Goal: Obtain resource: Download file/media

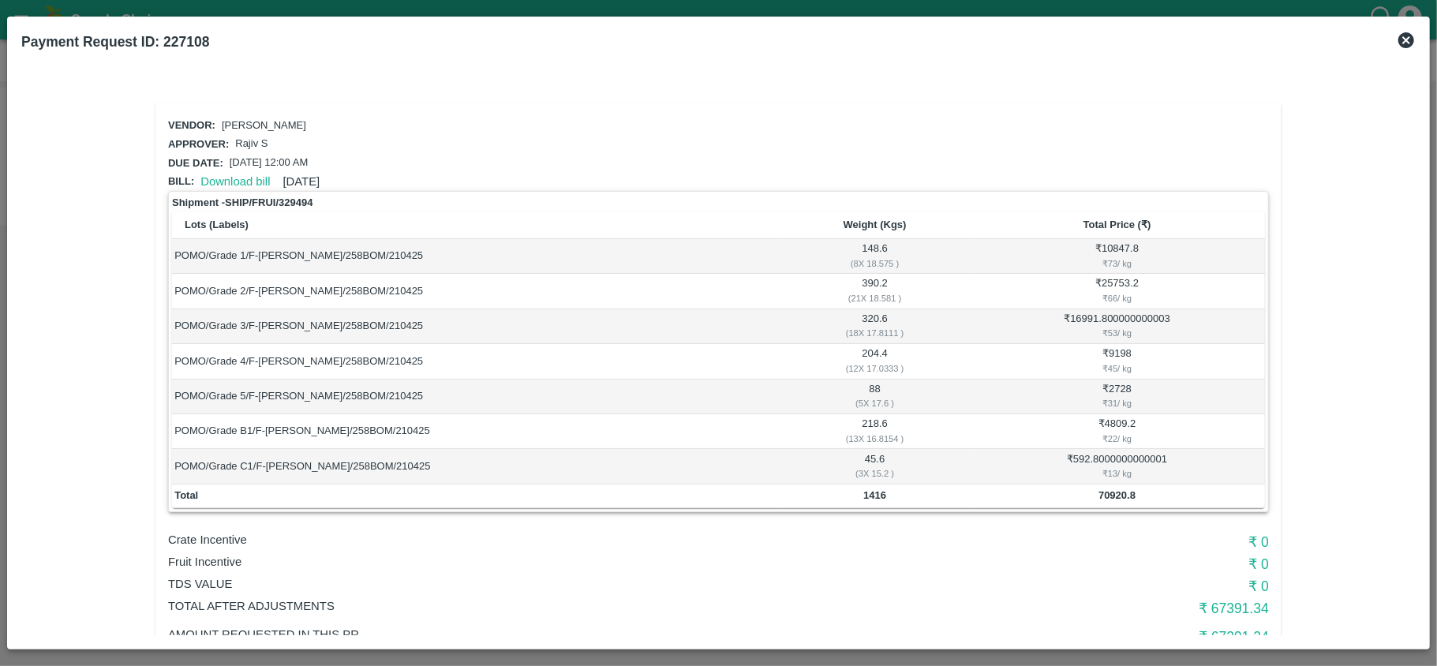
click at [1402, 38] on icon at bounding box center [1407, 40] width 16 height 16
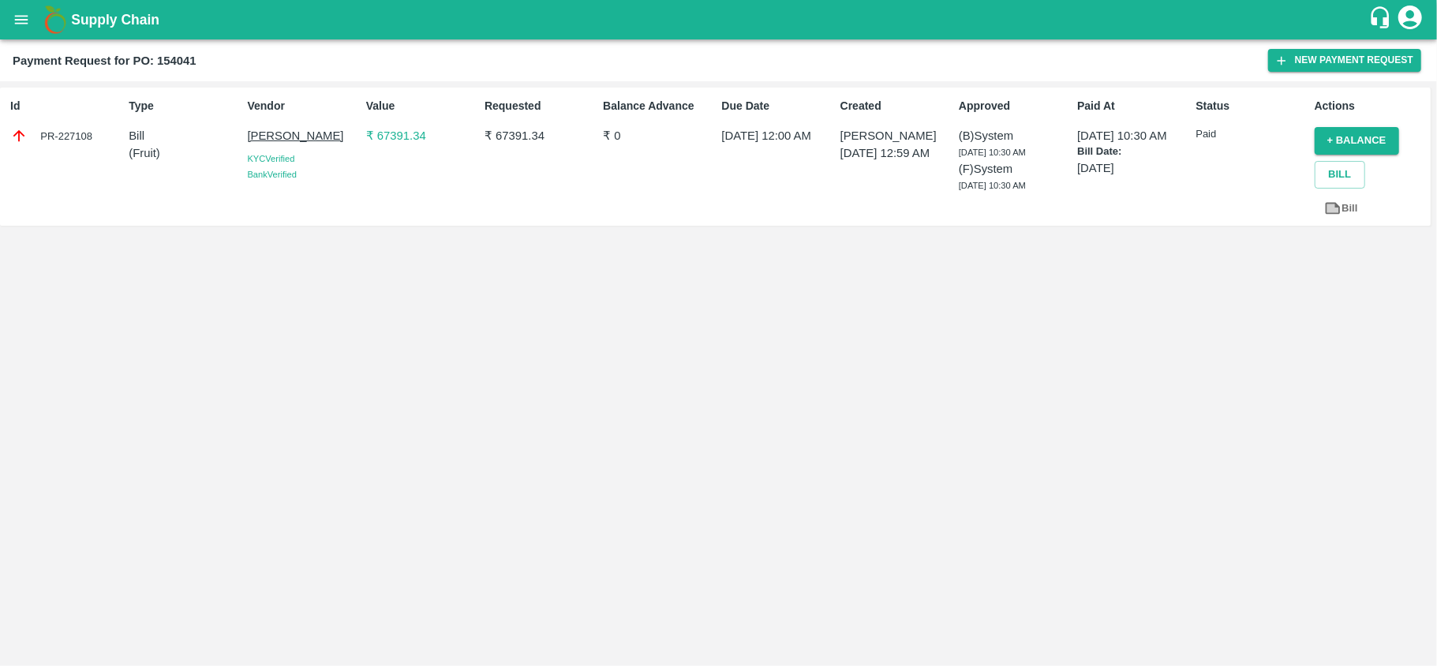
click at [39, 39] on div "Supply Chain" at bounding box center [718, 19] width 1437 height 39
click at [9, 22] on button "open drawer" at bounding box center [21, 20] width 36 height 36
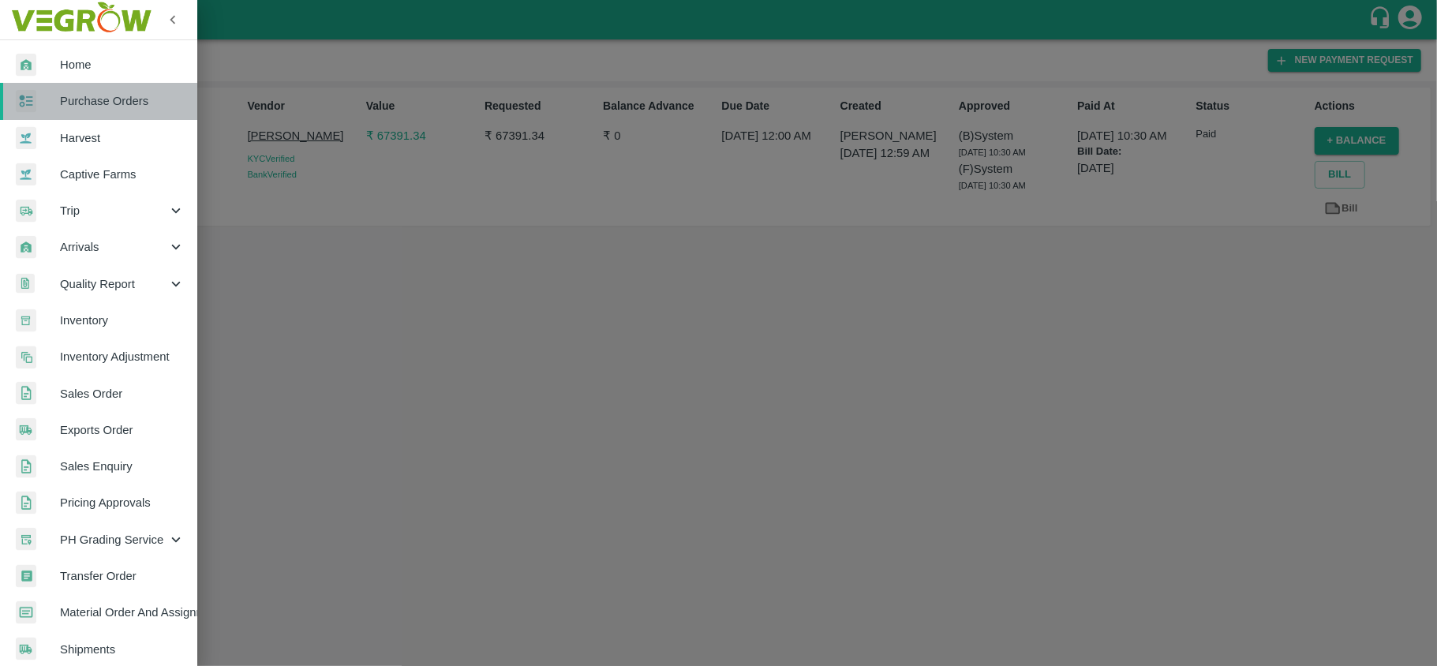
click at [115, 102] on span "Purchase Orders" at bounding box center [122, 100] width 125 height 17
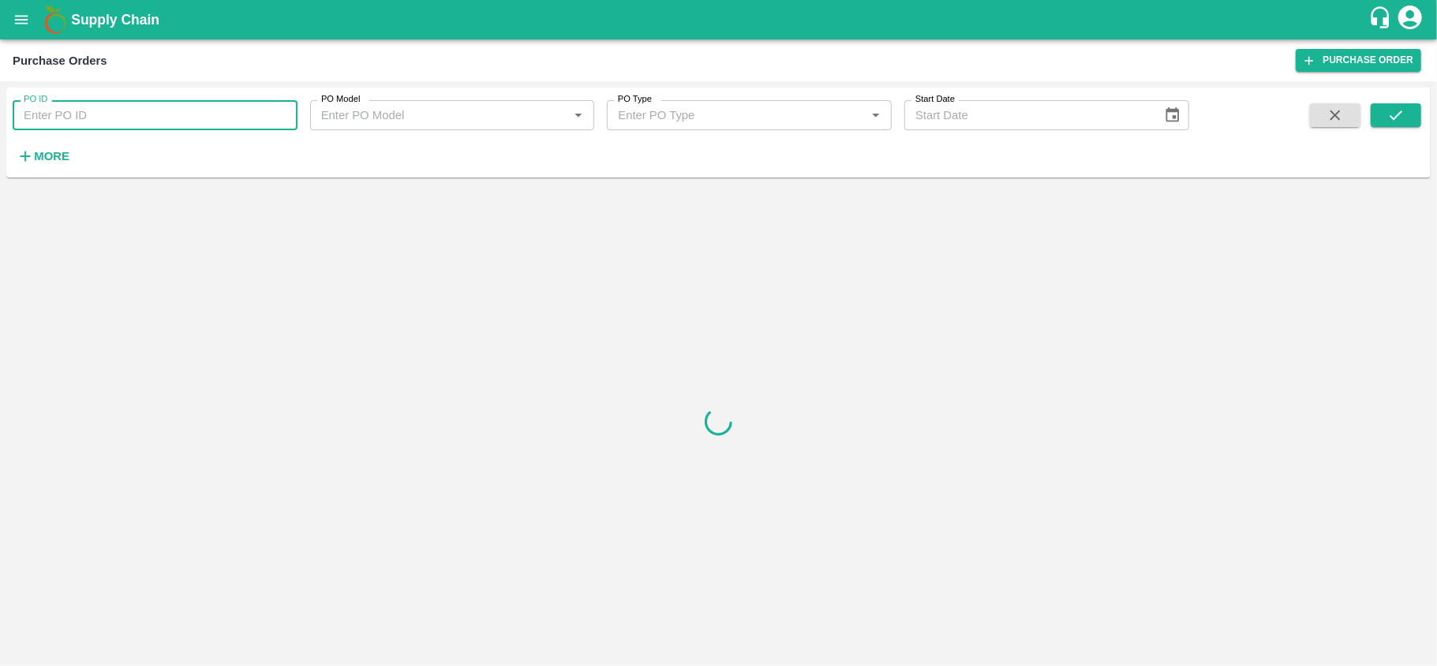
click at [102, 125] on input "PO ID" at bounding box center [155, 115] width 285 height 30
paste input "174226"
type input "174226"
click at [1388, 112] on icon "submit" at bounding box center [1396, 115] width 17 height 17
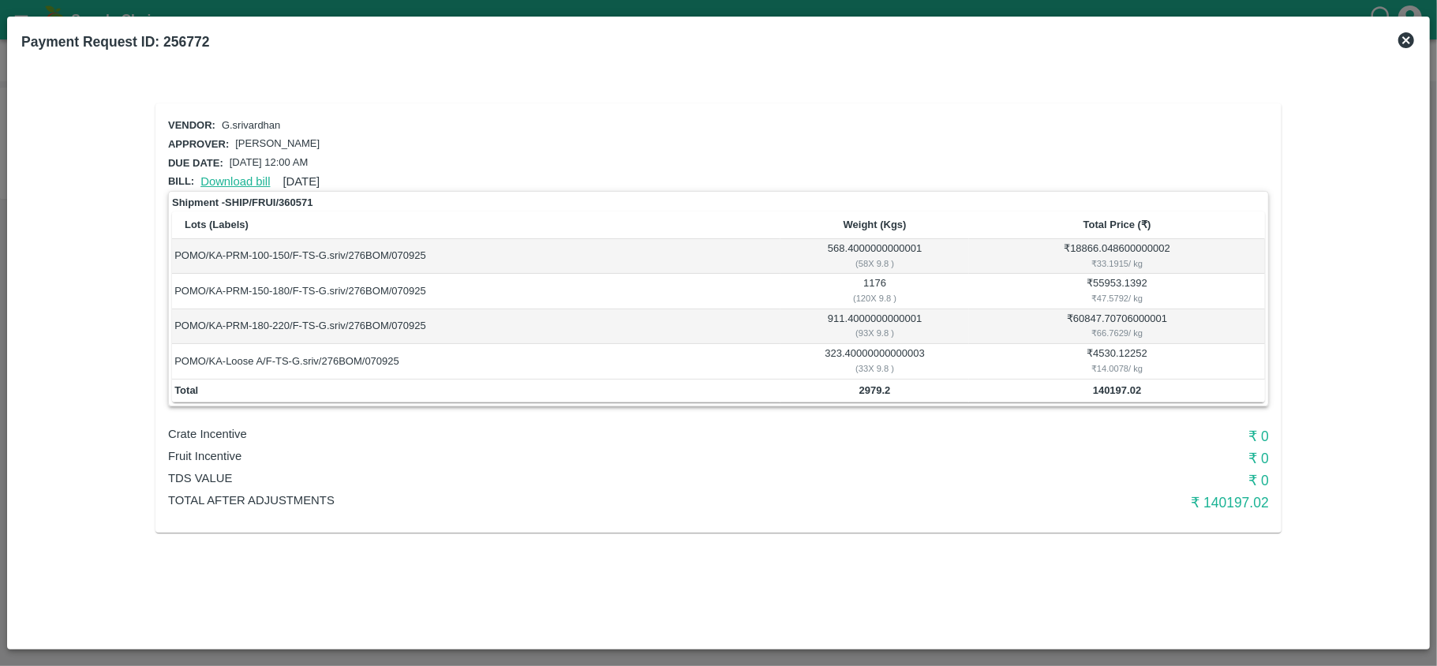
click at [245, 183] on link "Download bill" at bounding box center [235, 181] width 69 height 13
